Goal: Information Seeking & Learning: Learn about a topic

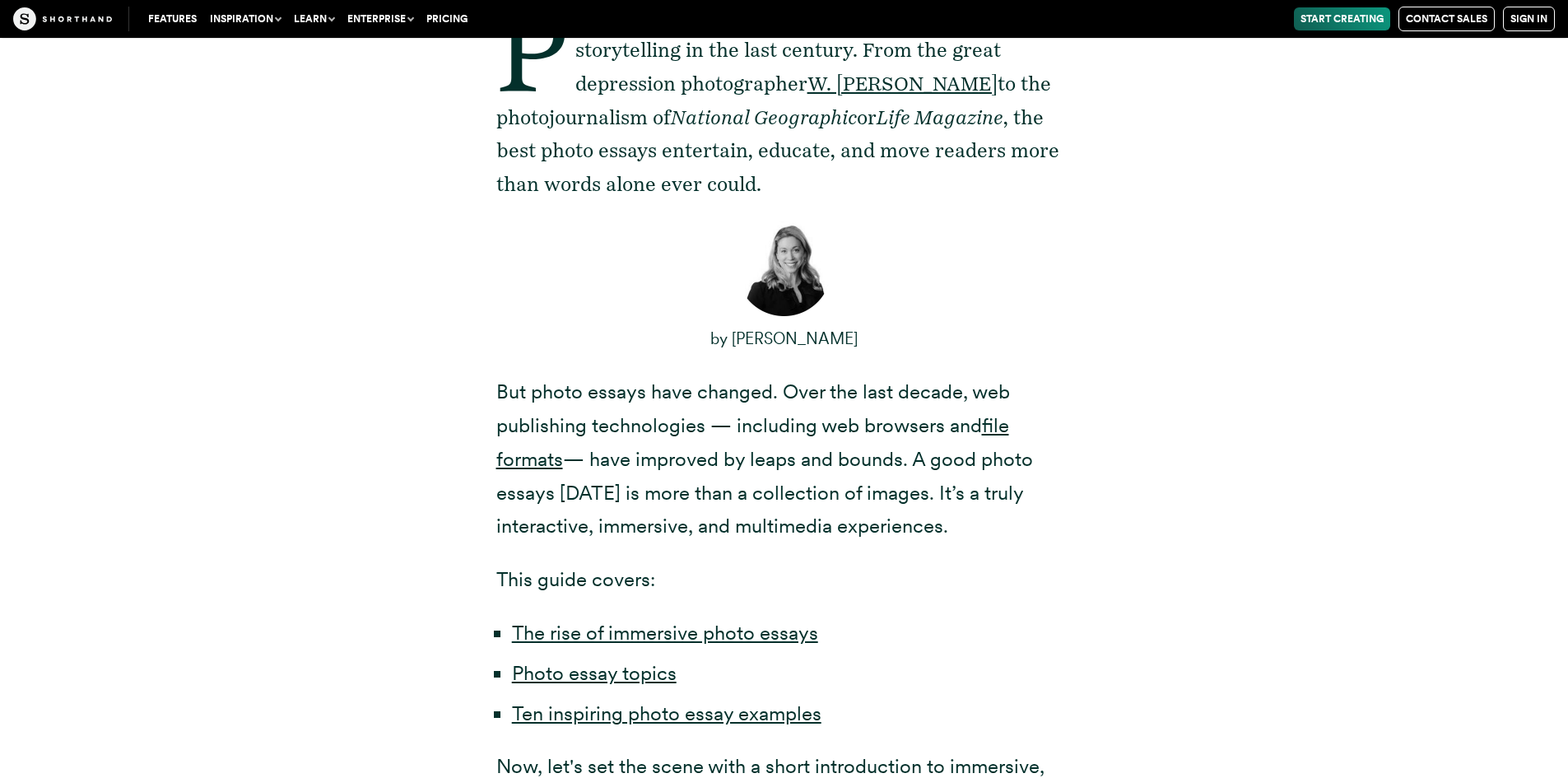
scroll to position [905, 0]
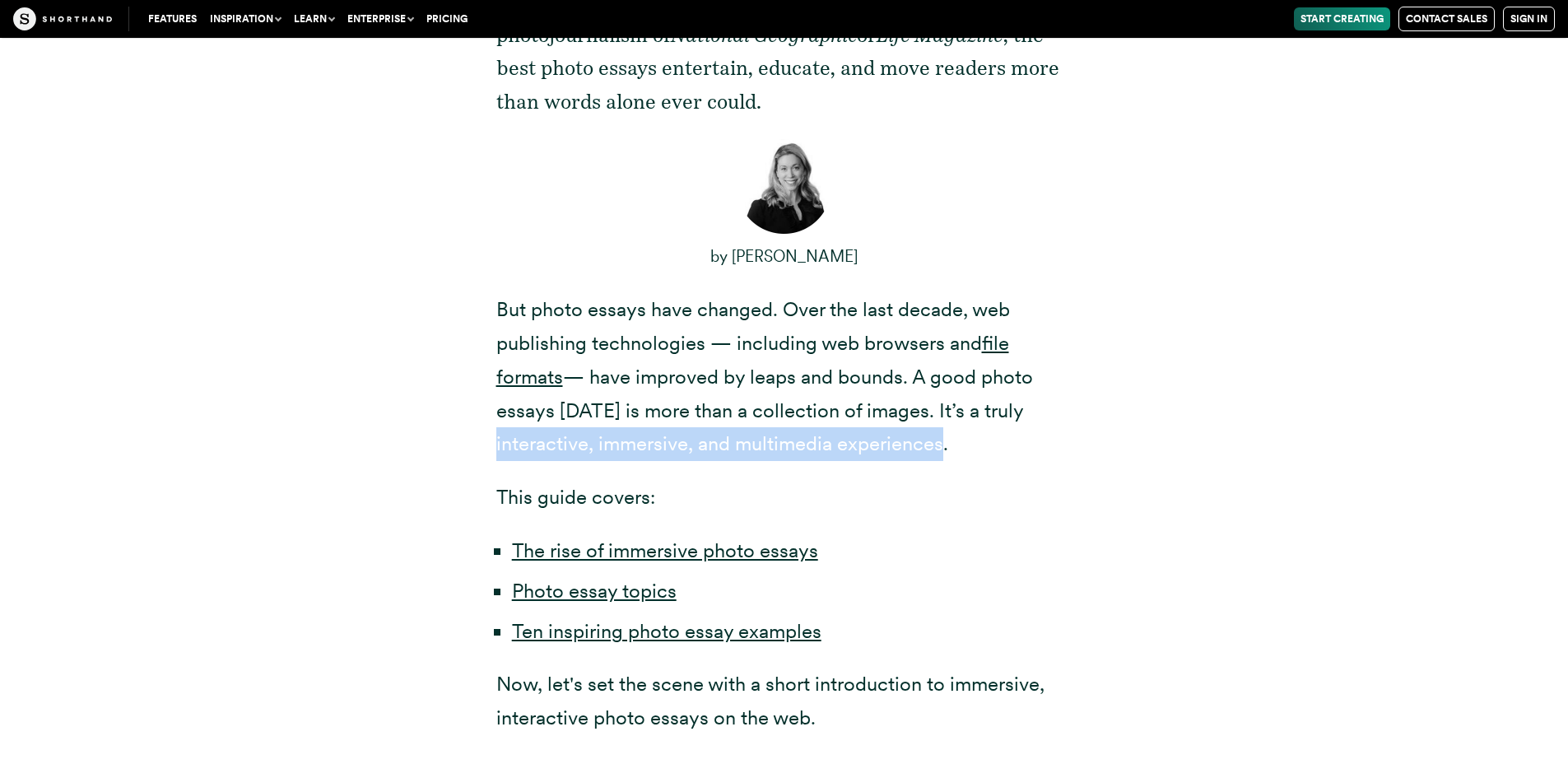
drag, startPoint x: 498, startPoint y: 441, endPoint x: 943, endPoint y: 449, distance: 445.1
click at [943, 449] on p "But photo essays have changed. Over the last decade, web publishing technologie…" at bounding box center [784, 377] width 576 height 168
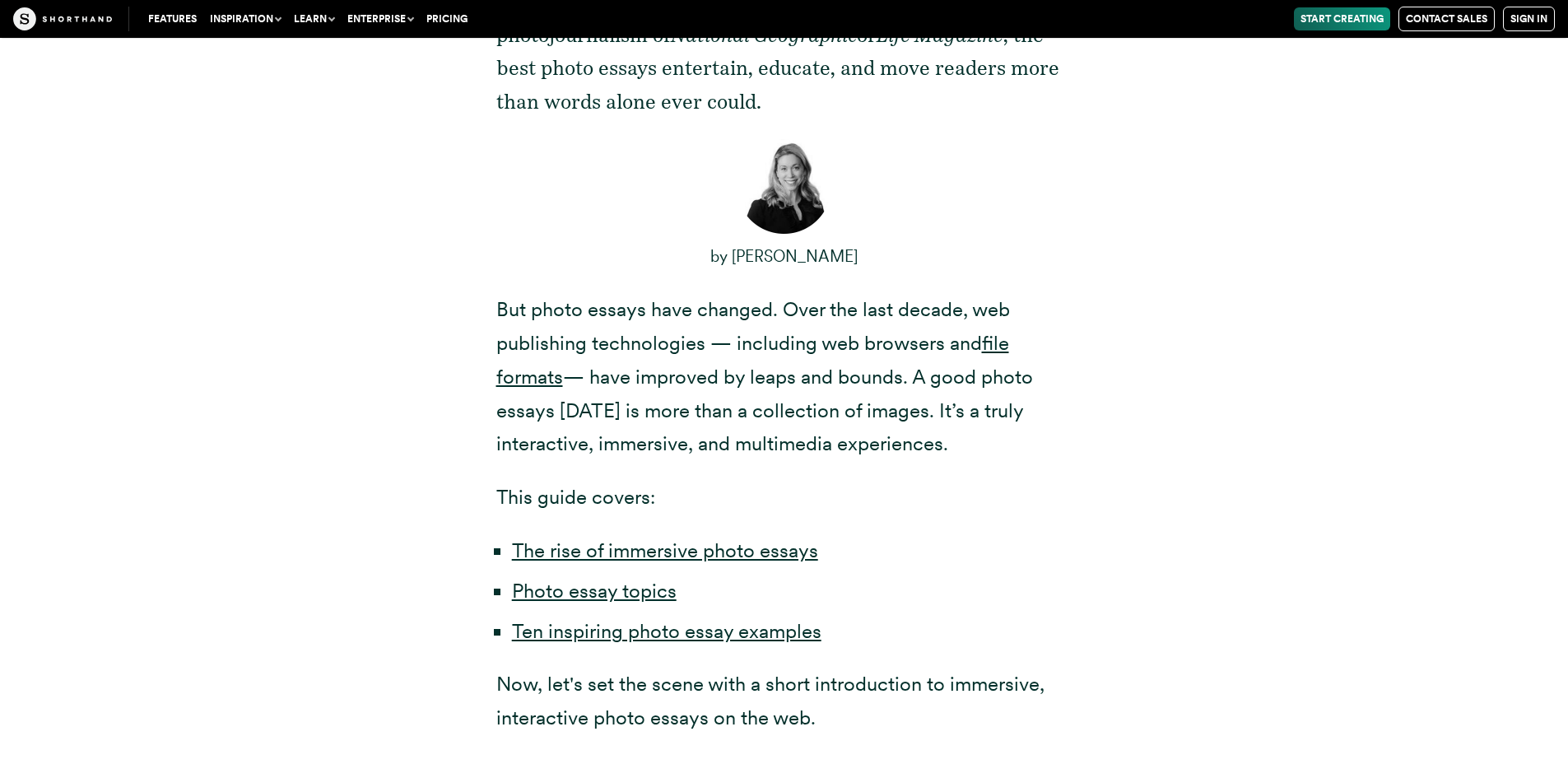
click at [904, 480] on div "Photo essays are one of the most powerful forms of storytelling in the last cen…" at bounding box center [784, 326] width 576 height 817
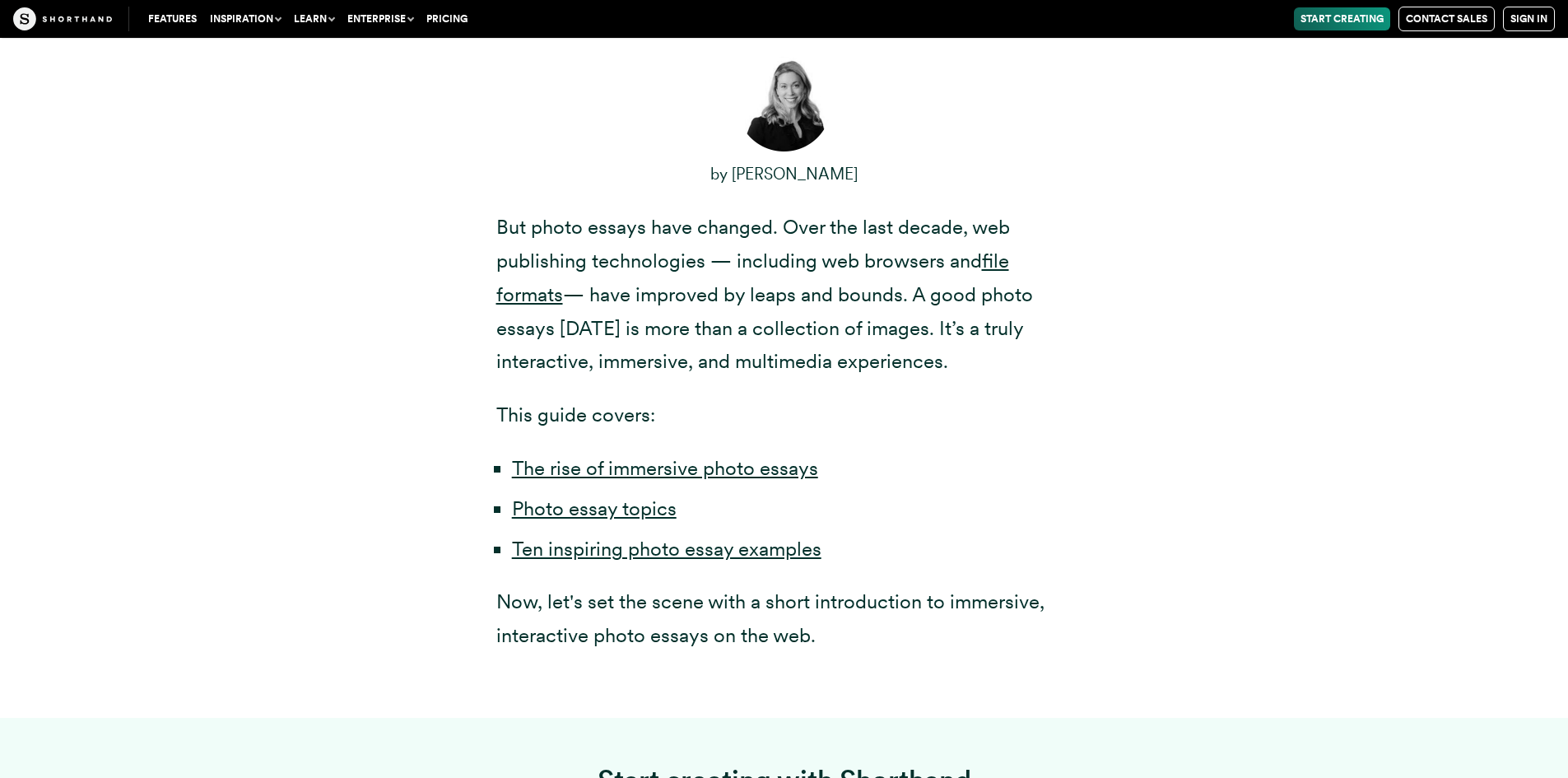
scroll to position [1070, 0]
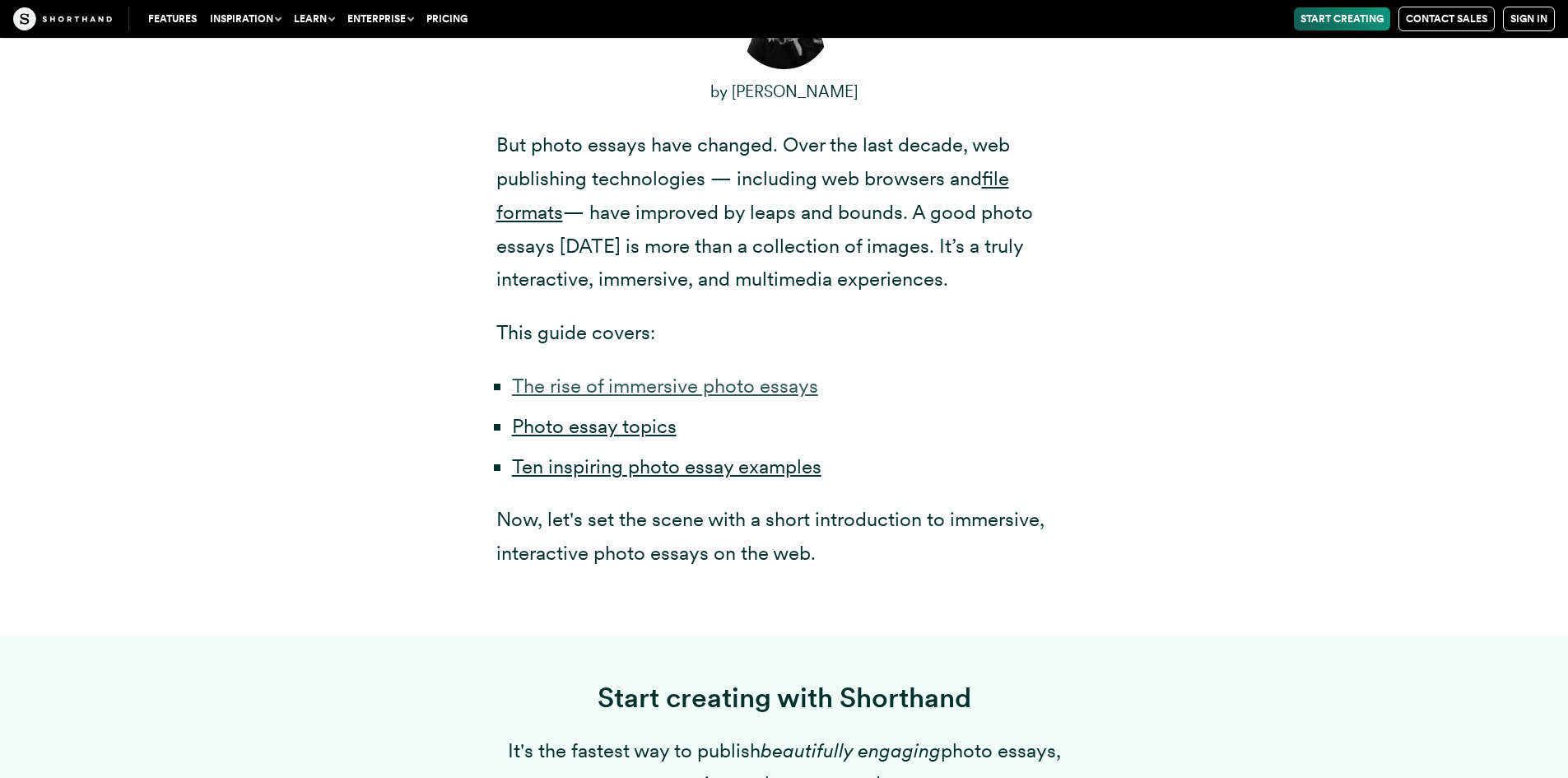
click at [691, 380] on link "The rise of immersive photo essays" at bounding box center [665, 386] width 306 height 24
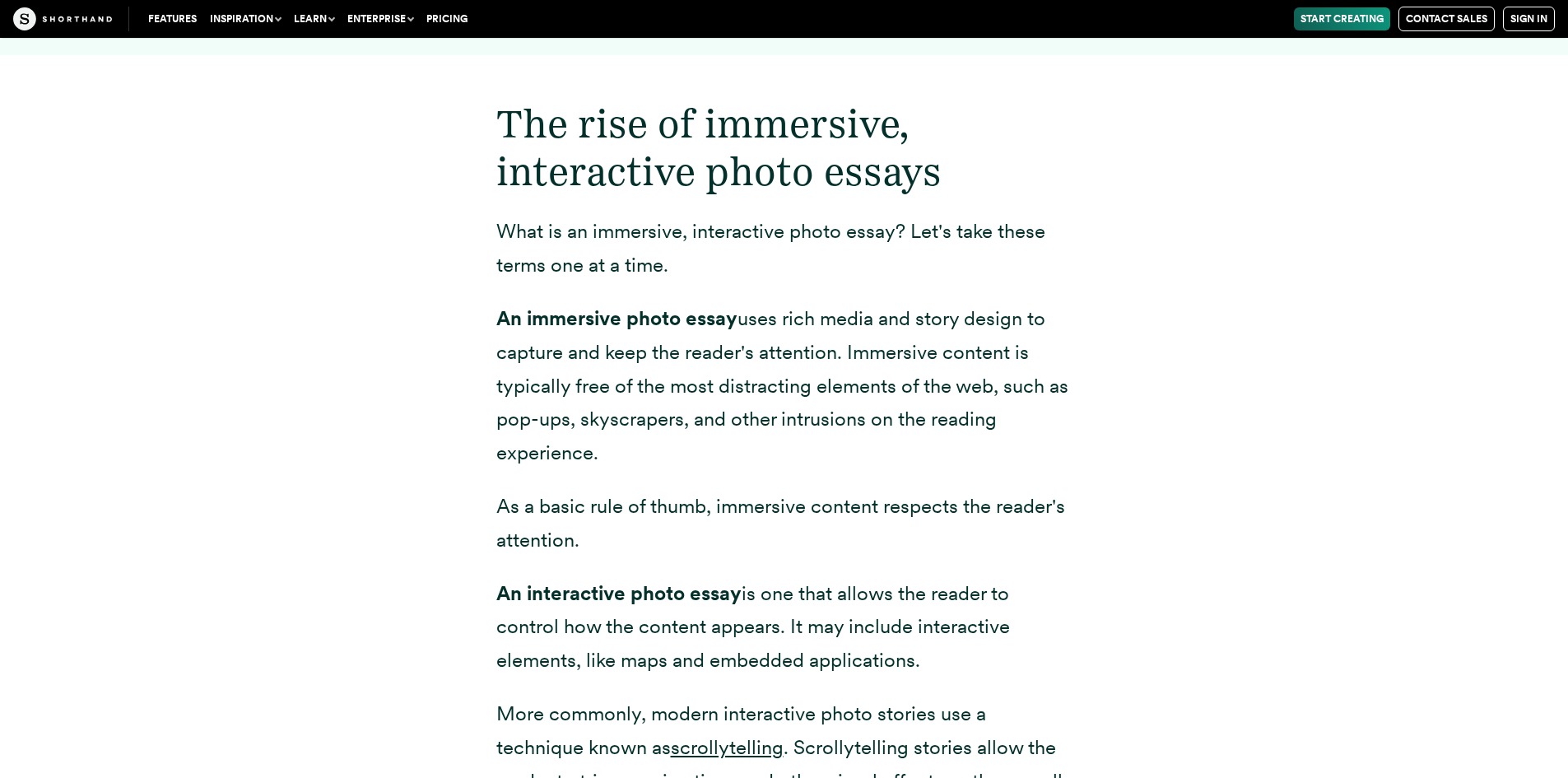
scroll to position [2065, 0]
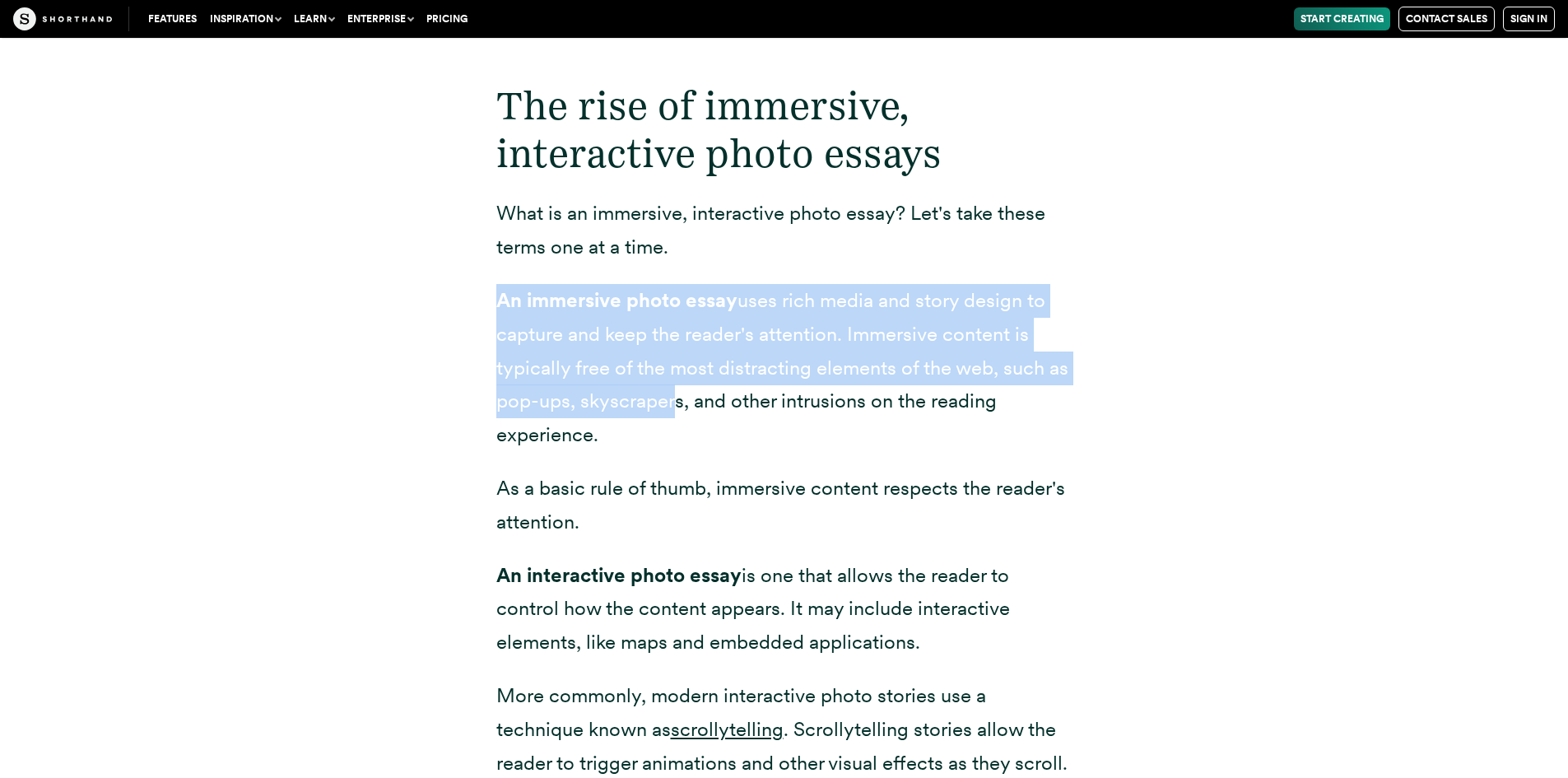
drag, startPoint x: 486, startPoint y: 291, endPoint x: 669, endPoint y: 416, distance: 221.6
click at [669, 416] on div "The rise of immersive, interactive photo essays What is an immersive, interacti…" at bounding box center [784, 646] width 642 height 1217
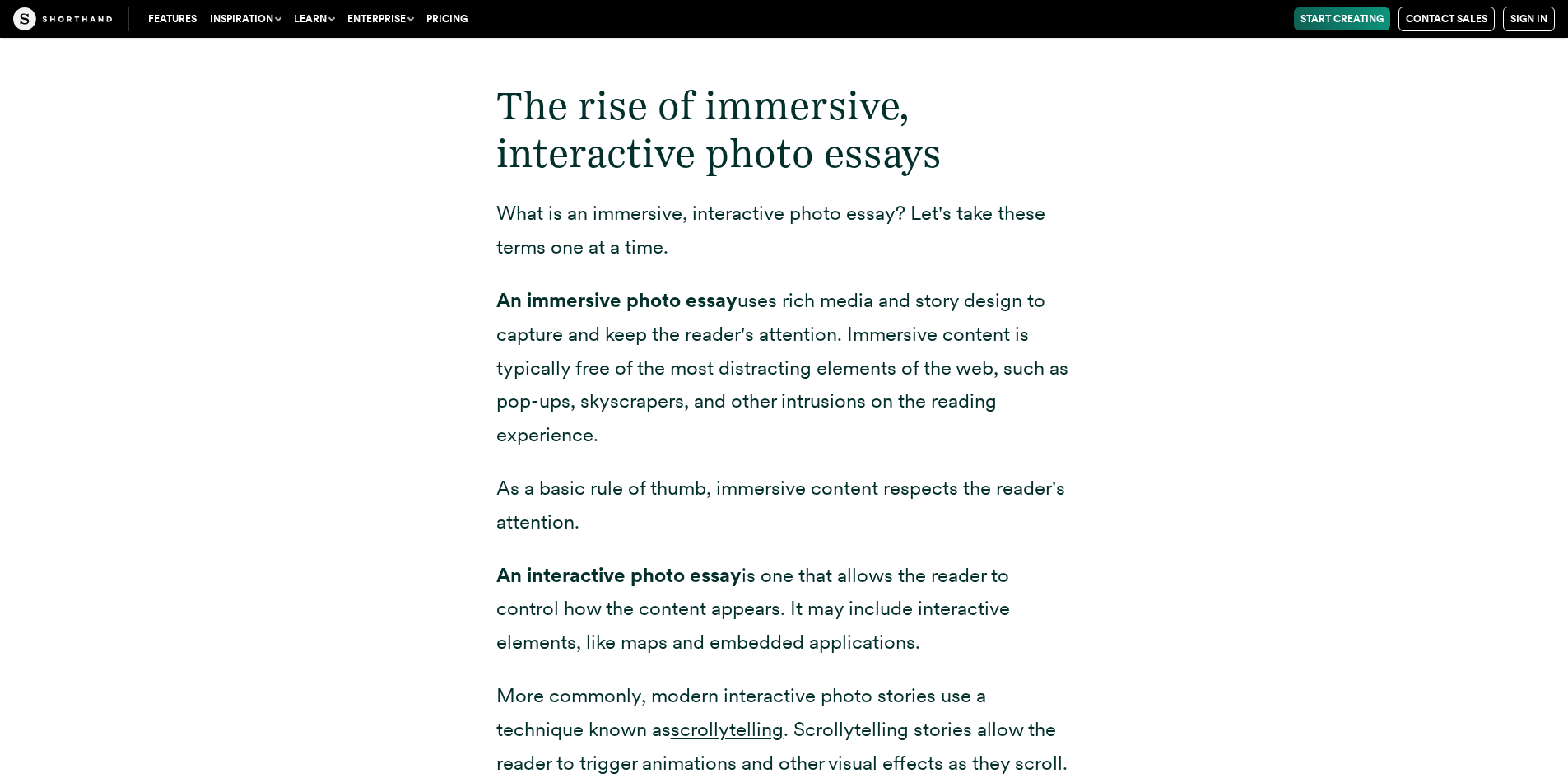
click at [672, 430] on p "An immersive photo essay uses rich media and story design to capture and keep t…" at bounding box center [784, 368] width 576 height 168
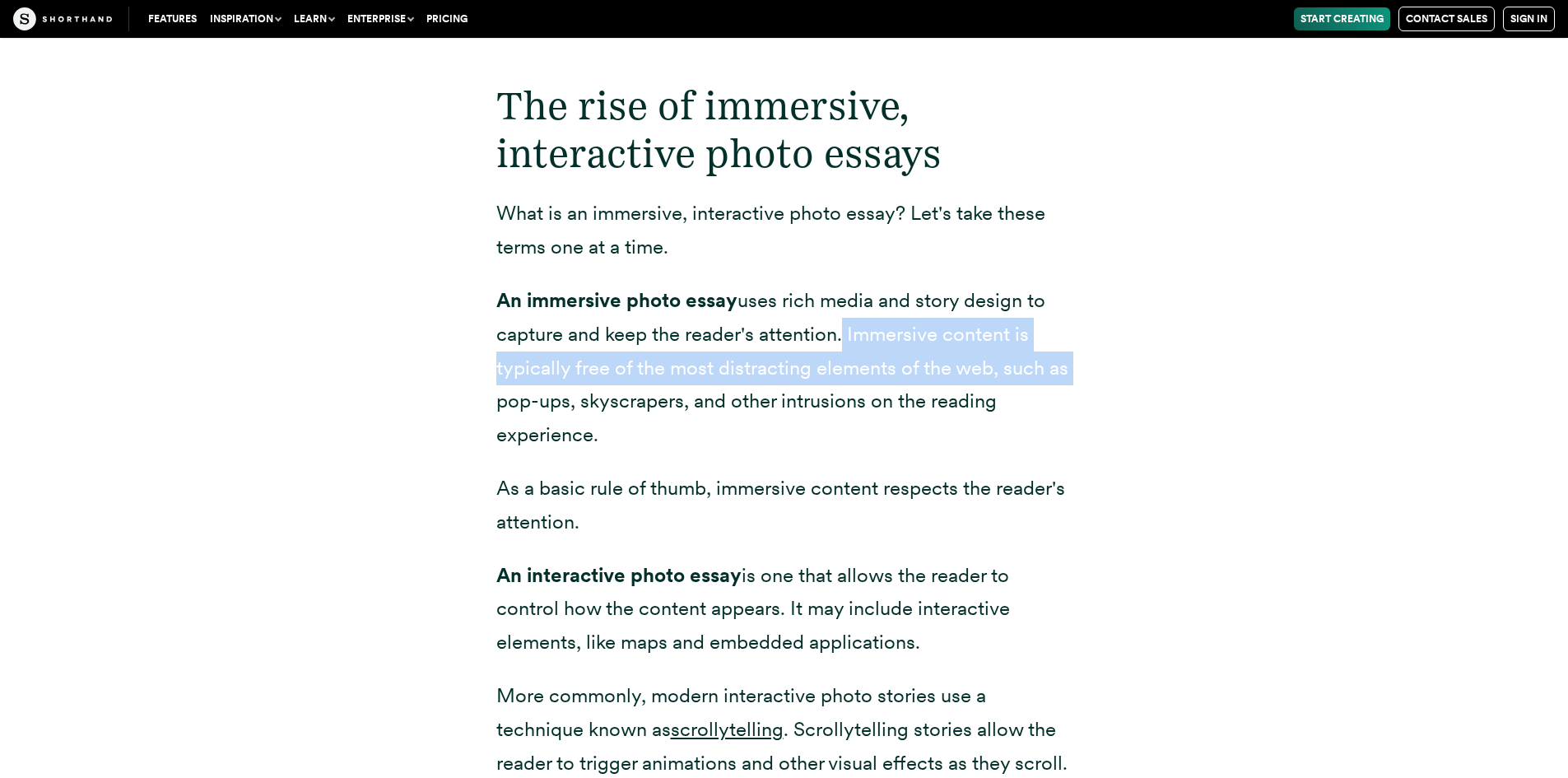
drag, startPoint x: 839, startPoint y: 346, endPoint x: 1072, endPoint y: 384, distance: 236.1
click at [1072, 384] on p "An immersive photo essay uses rich media and story design to capture and keep t…" at bounding box center [784, 368] width 576 height 168
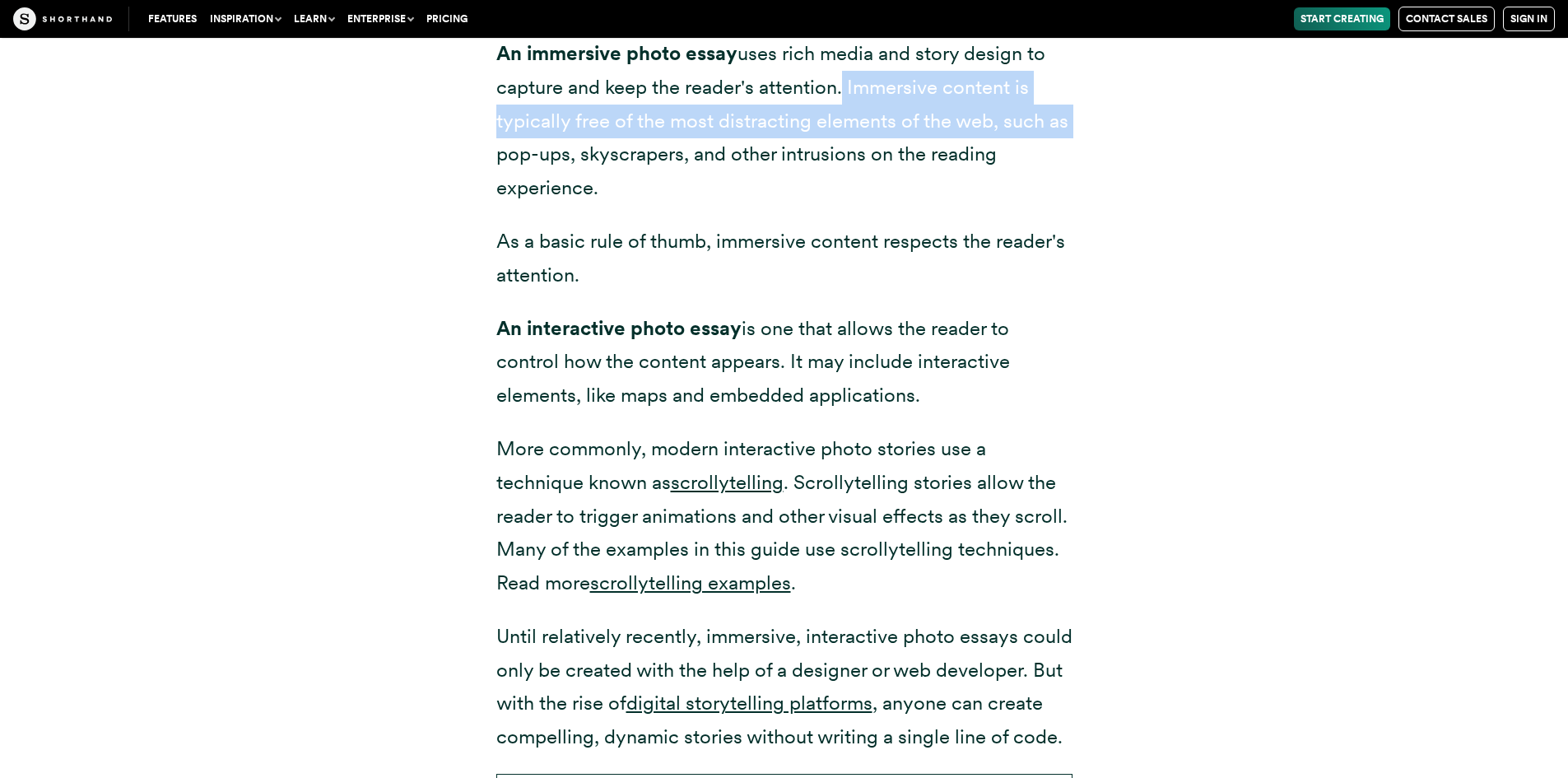
scroll to position [2395, 0]
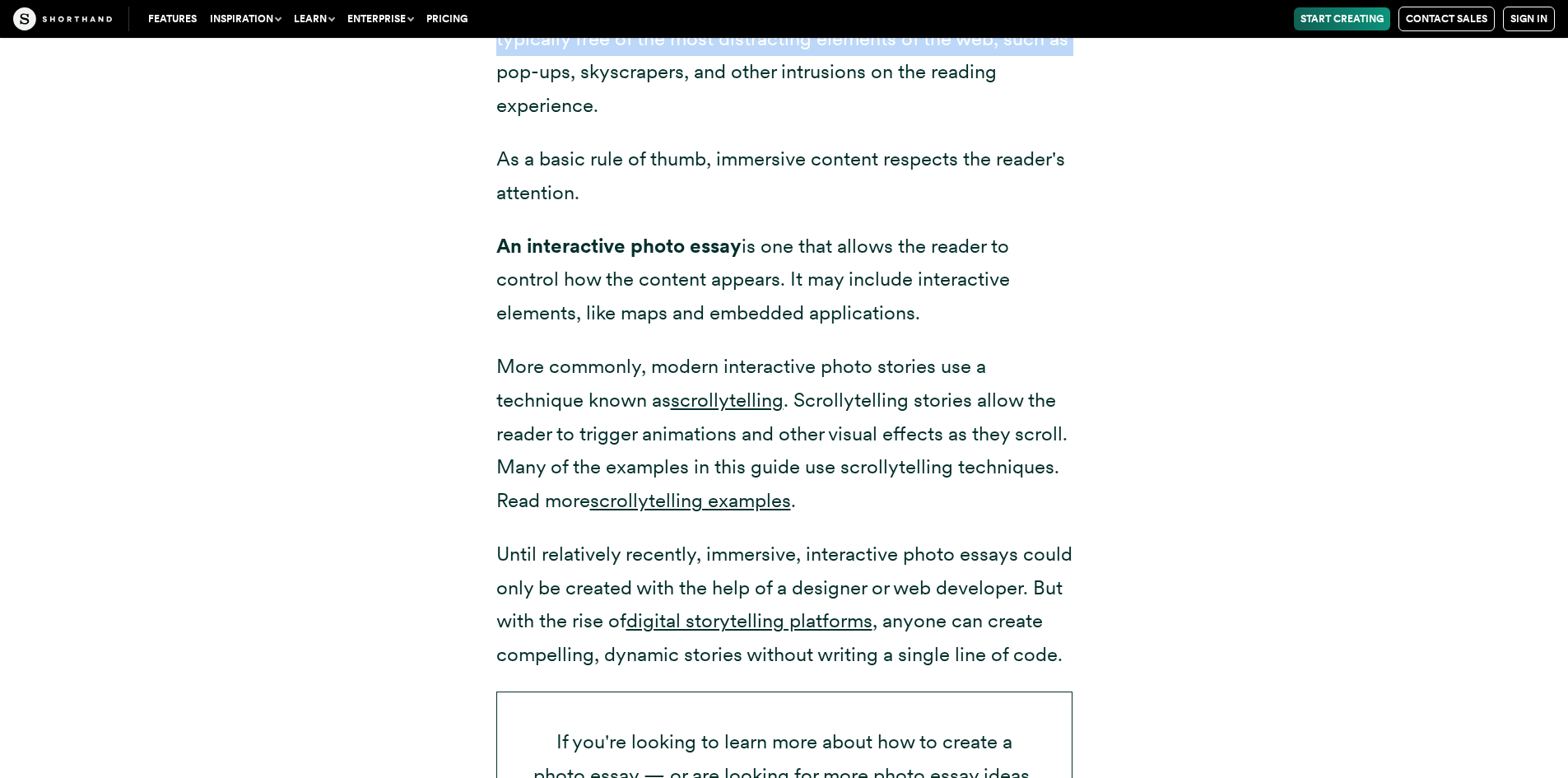
drag, startPoint x: 475, startPoint y: 241, endPoint x: 961, endPoint y: 319, distance: 492.2
click at [961, 319] on div "The rise of immersive, interactive photo essays What is an immersive, interacti…" at bounding box center [784, 316] width 642 height 1217
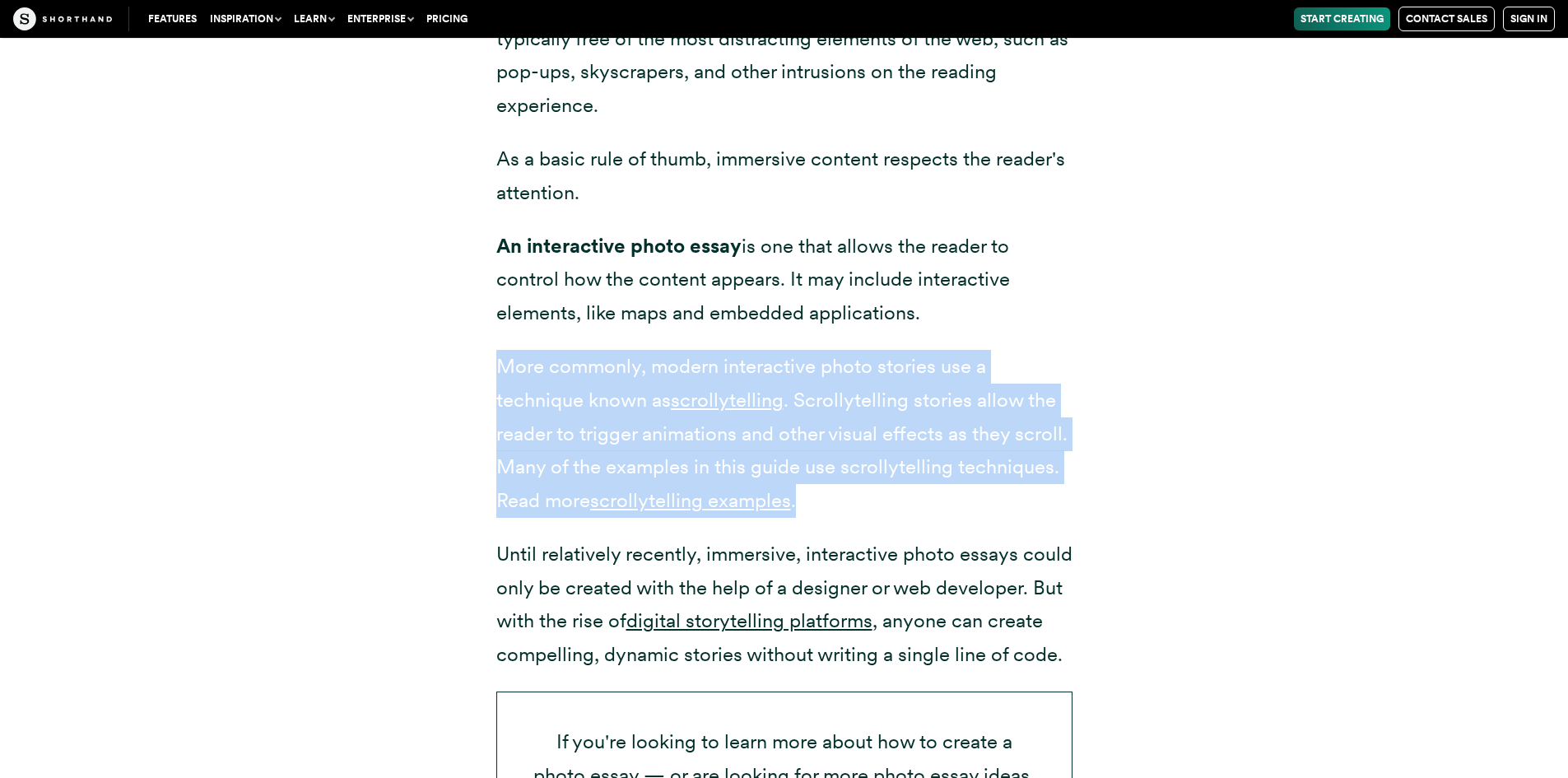
drag, startPoint x: 488, startPoint y: 359, endPoint x: 978, endPoint y: 507, distance: 511.9
click at [978, 507] on div "The rise of immersive, interactive photo essays What is an immersive, interacti…" at bounding box center [784, 316] width 642 height 1217
click at [717, 407] on link "scrollytelling" at bounding box center [727, 400] width 113 height 24
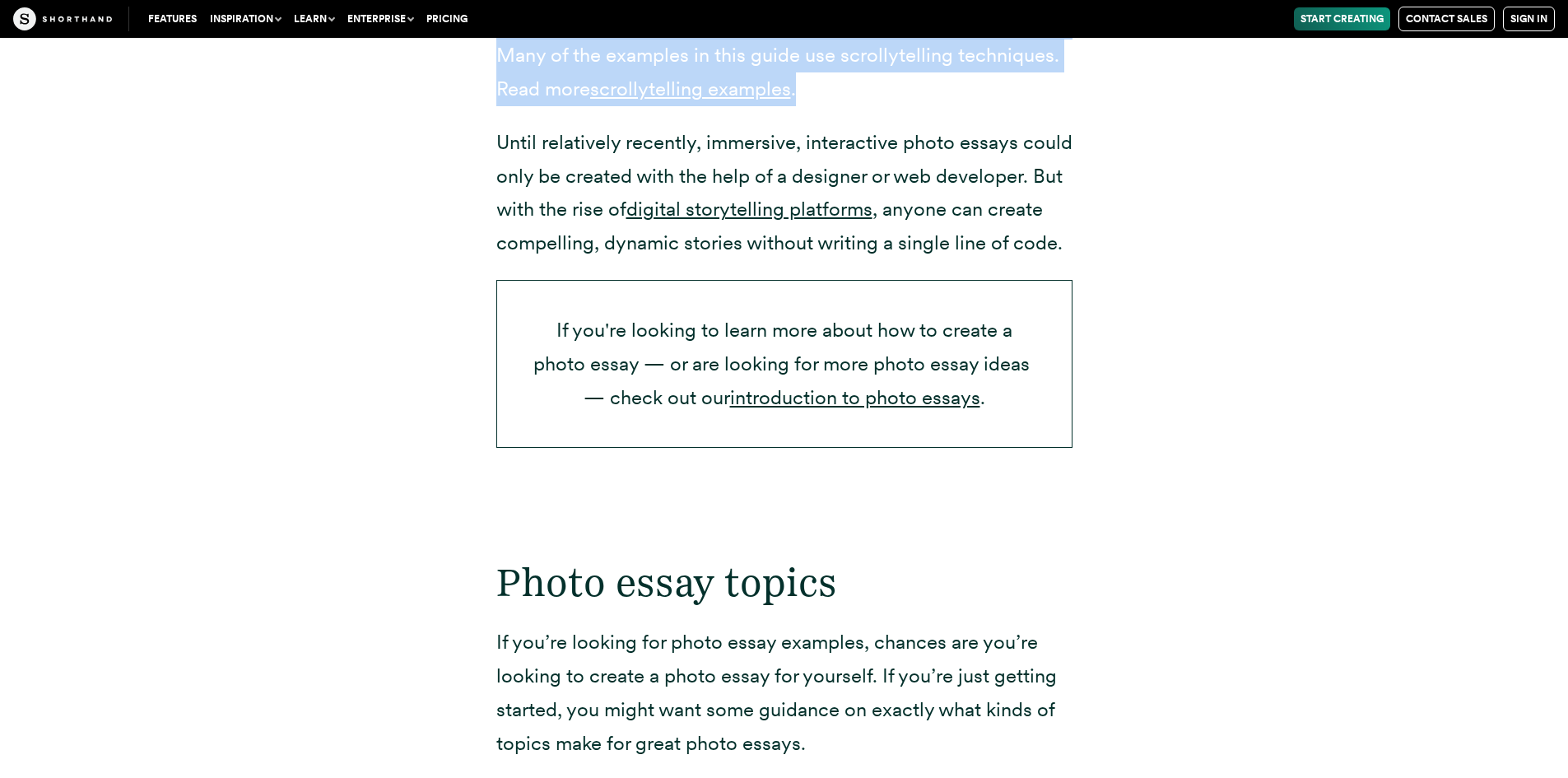
scroll to position [2889, 0]
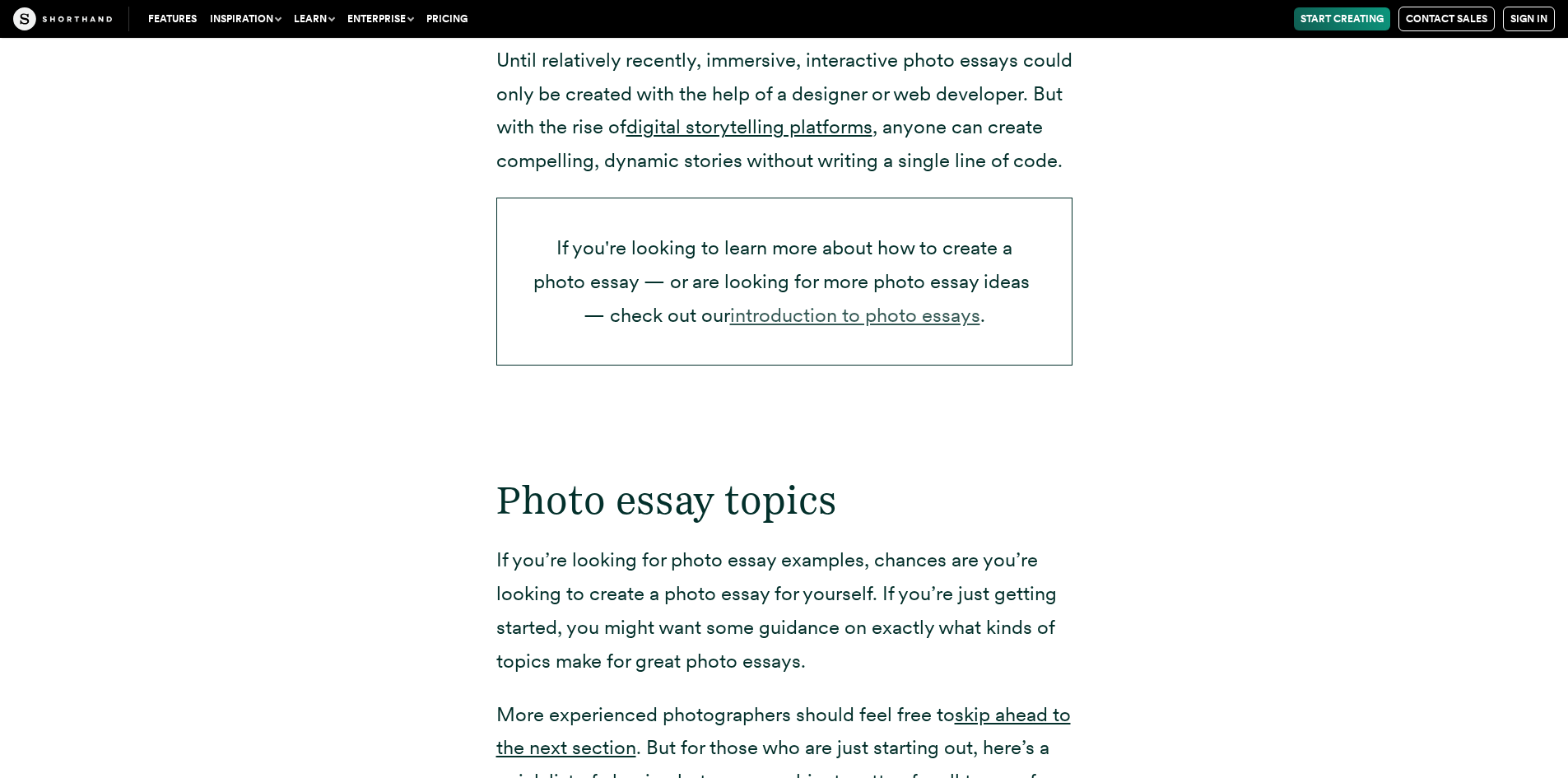
click at [801, 313] on link "introduction to photo essays" at bounding box center [855, 315] width 250 height 24
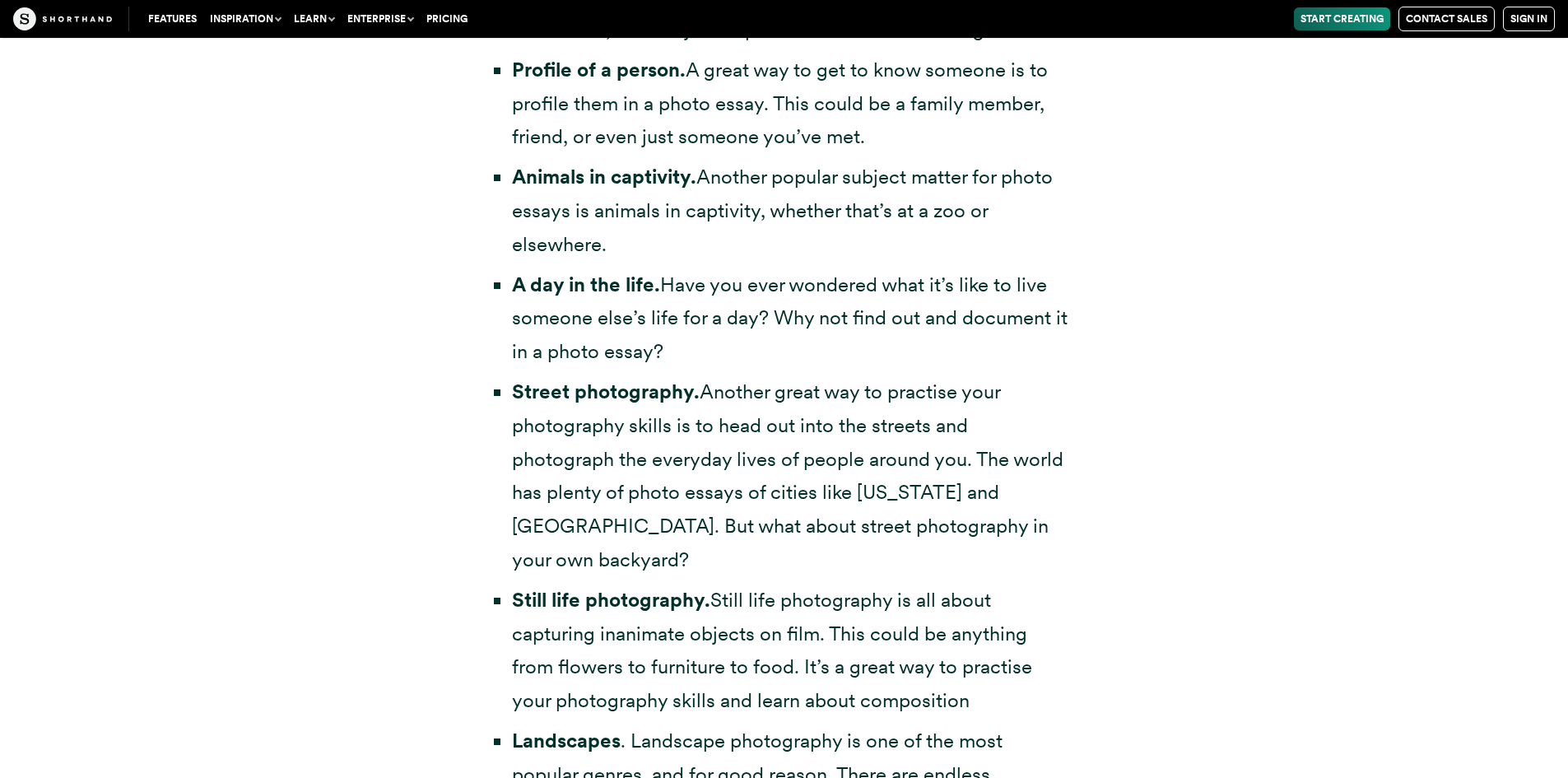
scroll to position [3951, 0]
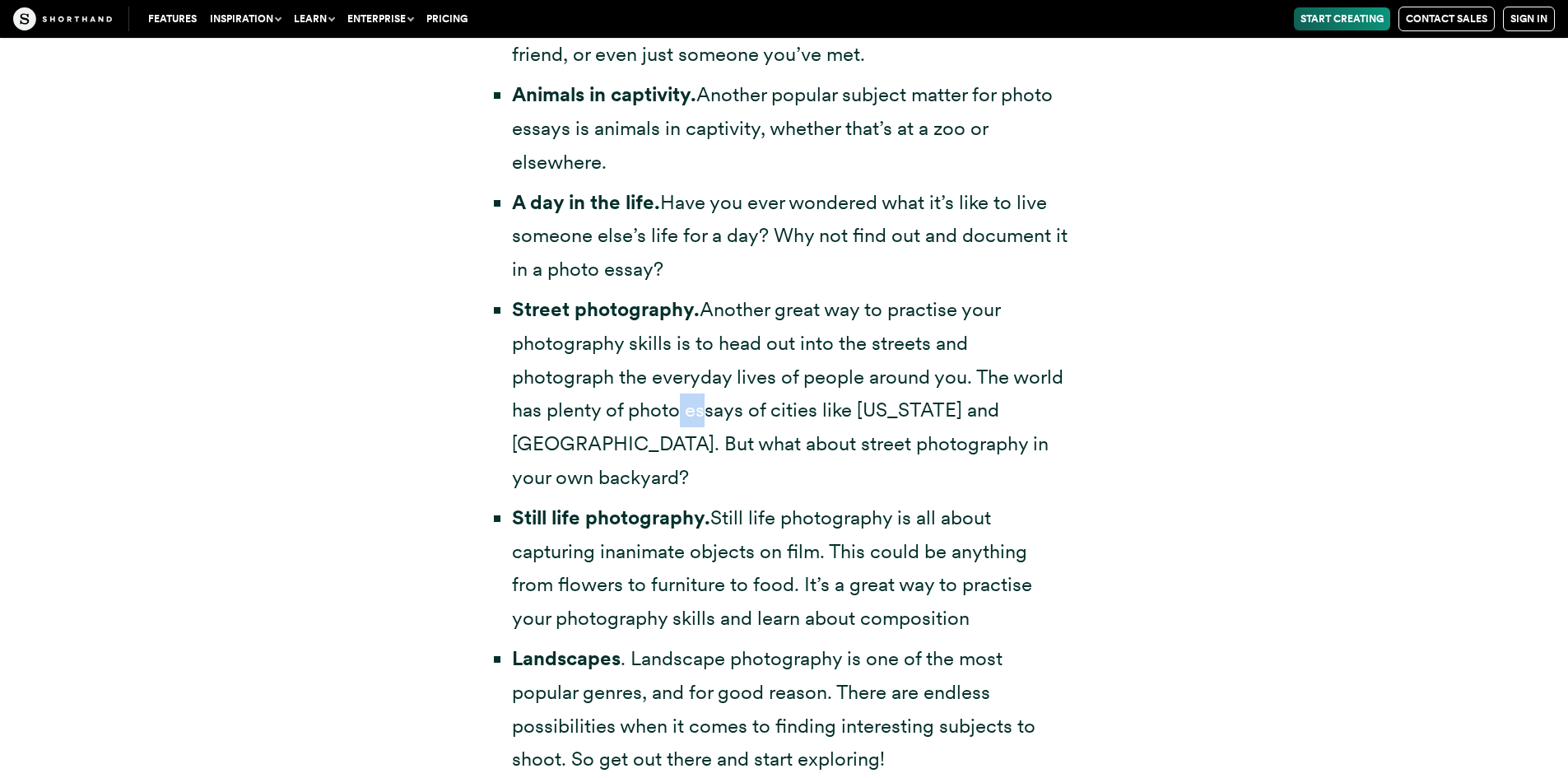
drag, startPoint x: 717, startPoint y: 423, endPoint x: 761, endPoint y: 416, distance: 44.6
click at [694, 424] on li "Street photography. Another great way to practise your photography skills is to…" at bounding box center [792, 394] width 561 height 201
drag, startPoint x: 775, startPoint y: 413, endPoint x: 799, endPoint y: 418, distance: 24.5
click at [779, 416] on li "Street photography. Another great way to practise your photography skills is to…" at bounding box center [792, 394] width 561 height 201
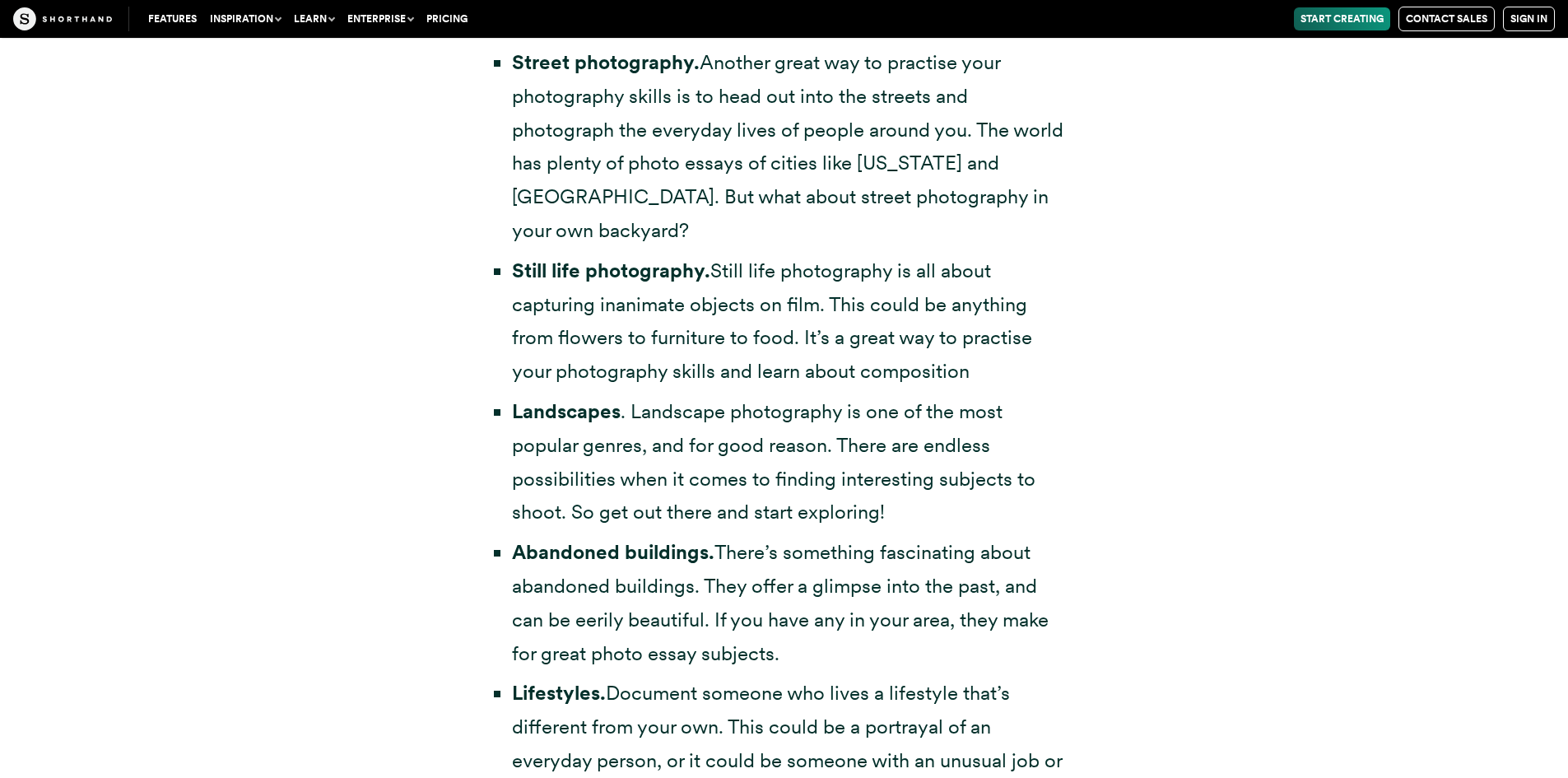
scroll to position [4362, 0]
